Goal: Task Accomplishment & Management: Manage account settings

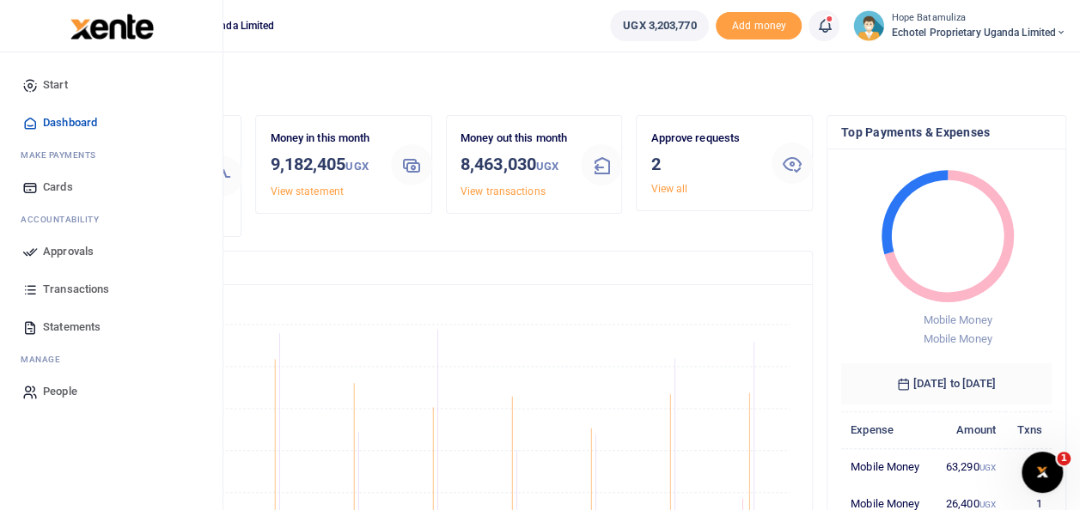
click at [60, 246] on span "Approvals" at bounding box center [68, 251] width 51 height 17
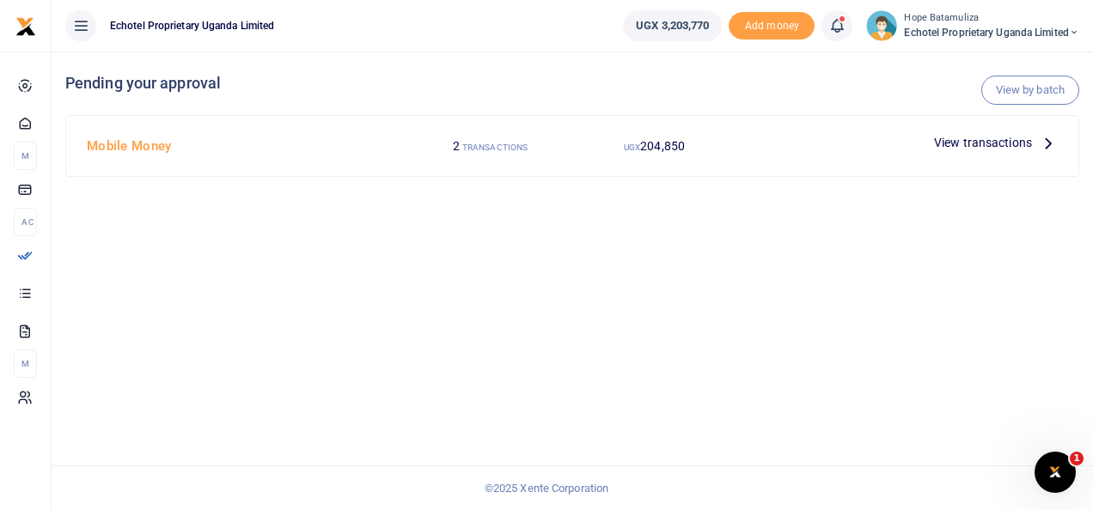
click at [1040, 146] on icon at bounding box center [1048, 142] width 19 height 19
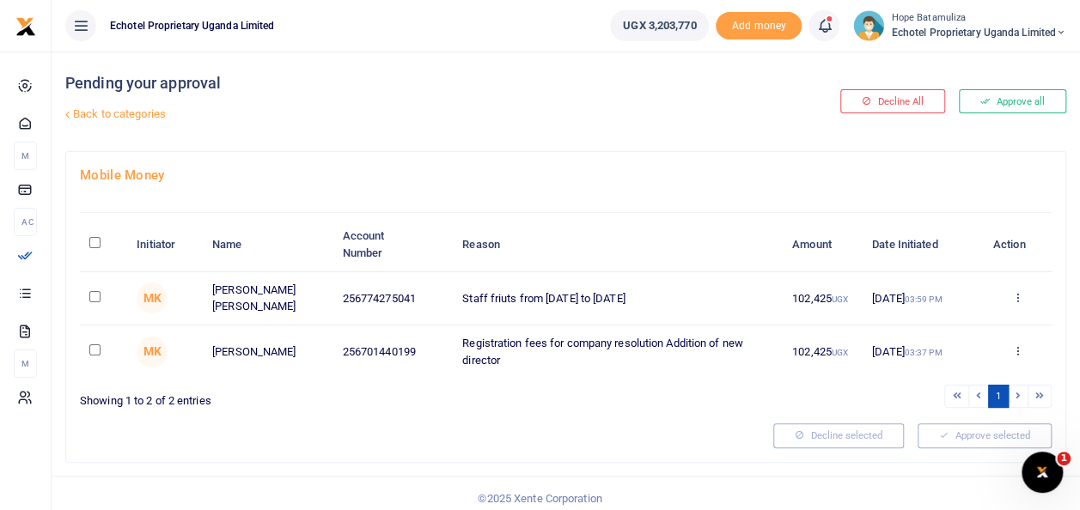
click at [92, 349] on input "checkbox" at bounding box center [94, 350] width 11 height 11
checkbox input "true"
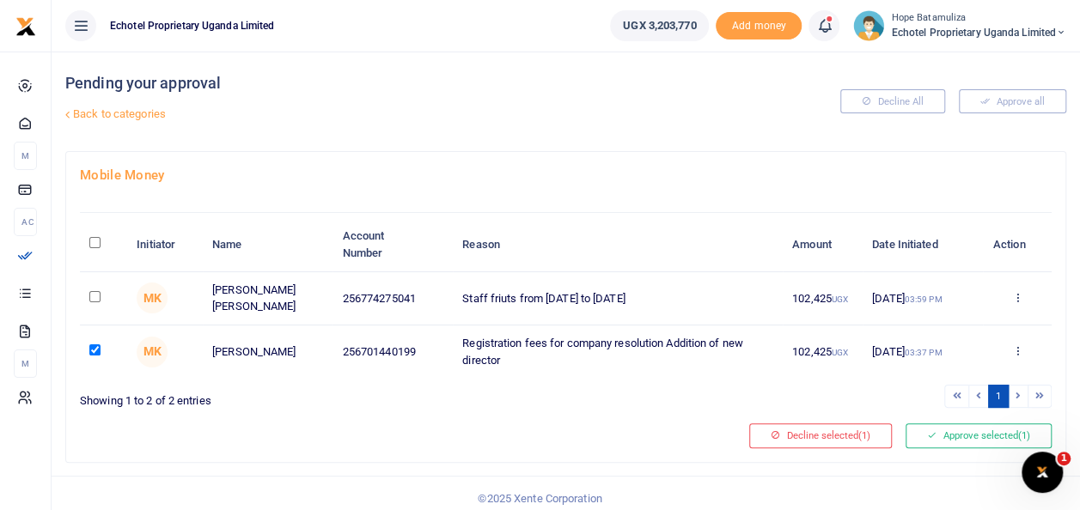
click at [94, 296] on input "checkbox" at bounding box center [94, 296] width 11 height 11
checkbox input "true"
click at [951, 434] on button "Approve selected (2)" at bounding box center [979, 436] width 146 height 24
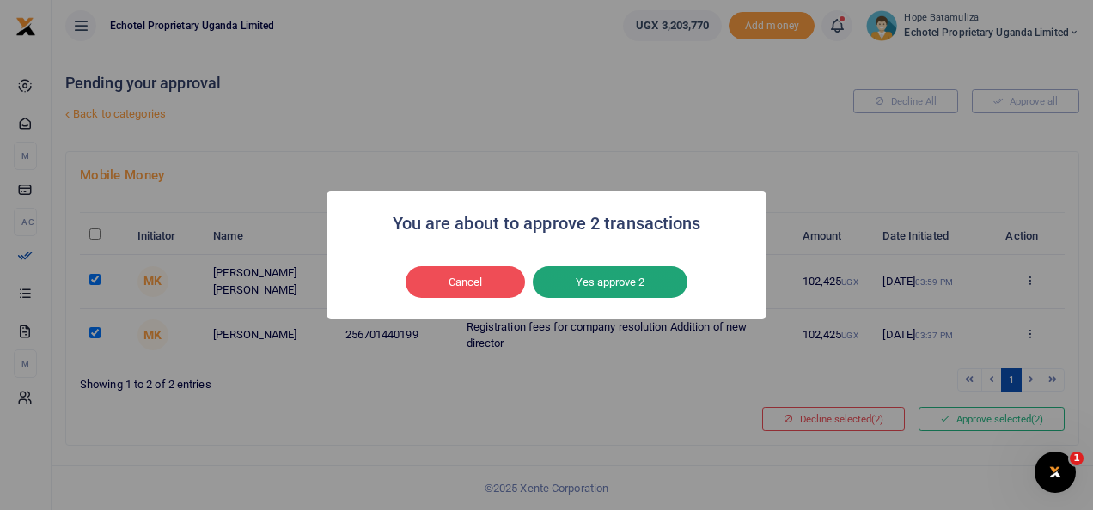
click at [619, 284] on button "Yes approve 2" at bounding box center [610, 282] width 155 height 33
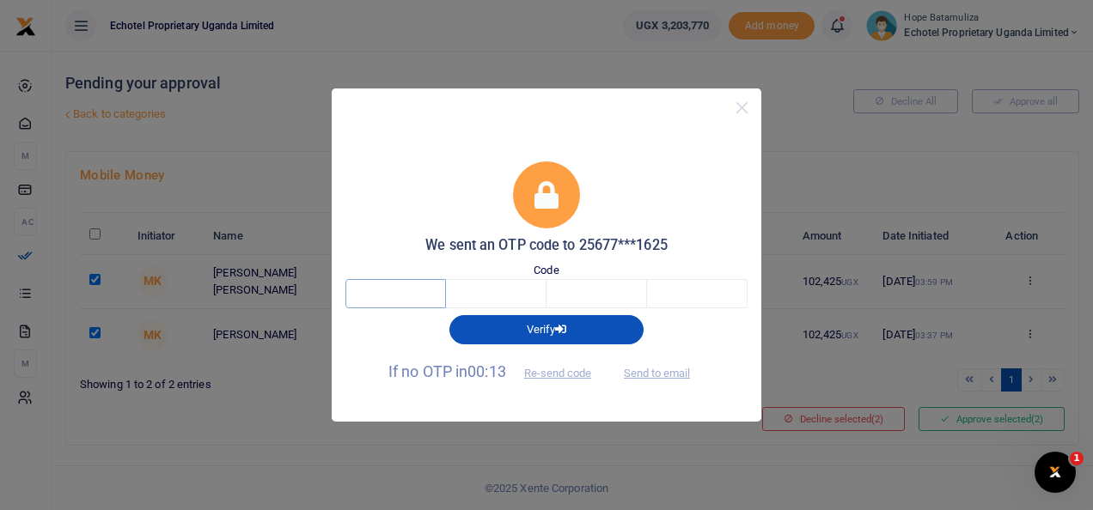
click at [416, 289] on input "text" at bounding box center [395, 293] width 101 height 29
type input "7"
type input "5"
